Goal: Task Accomplishment & Management: Complete application form

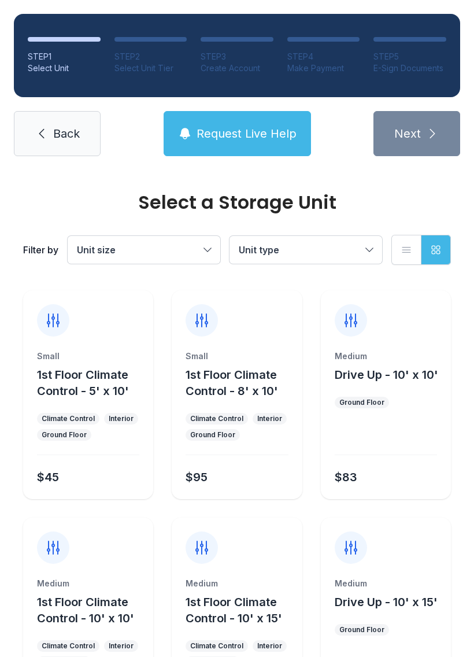
click at [46, 140] on icon at bounding box center [42, 134] width 14 height 14
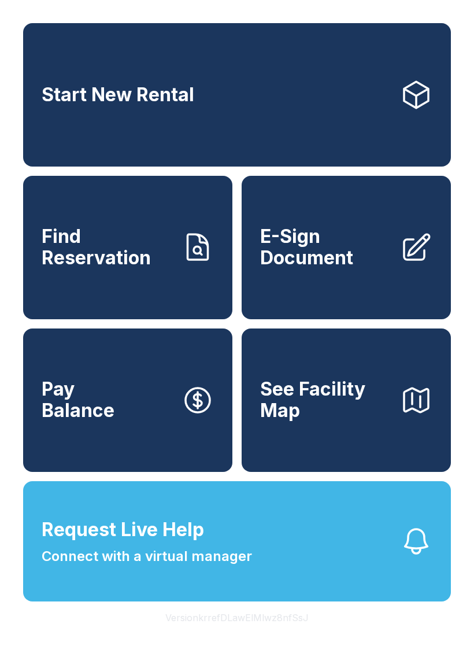
click at [352, 258] on span "E-Sign Document" at bounding box center [325, 247] width 131 height 42
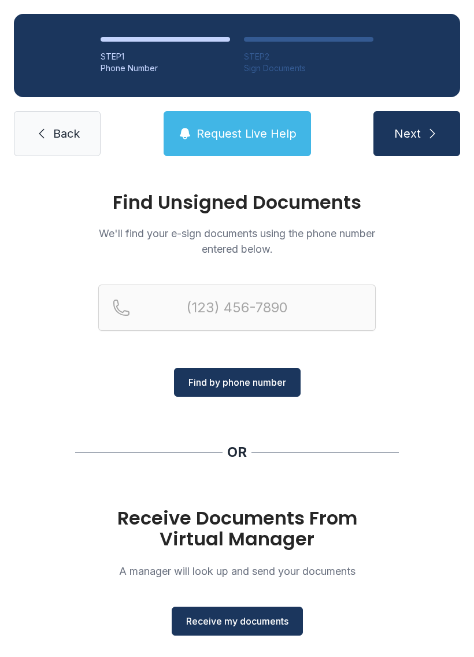
click at [237, 625] on span "Receive my documents" at bounding box center [237, 621] width 102 height 14
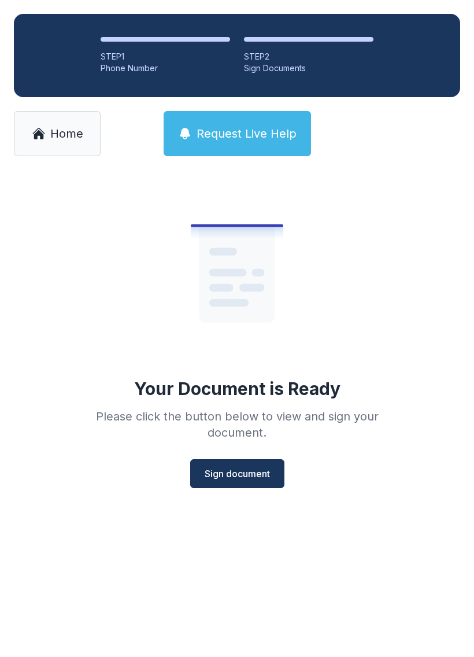
click at [248, 478] on span "Sign document" at bounding box center [237, 474] width 65 height 14
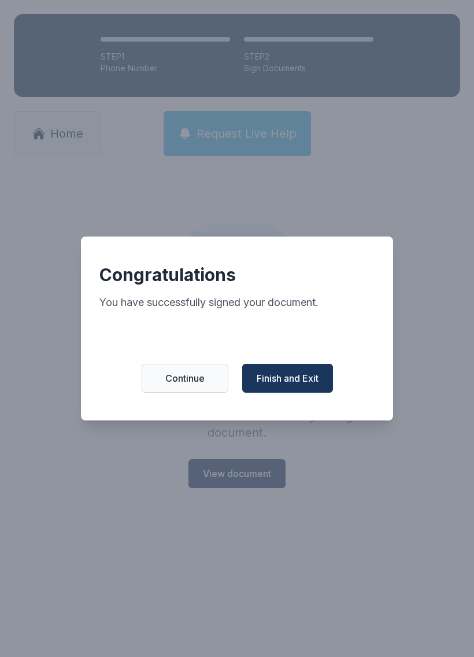
click at [189, 384] on span "Continue" at bounding box center [184, 378] width 39 height 14
